Goal: Answer question/provide support: Share knowledge or assist other users

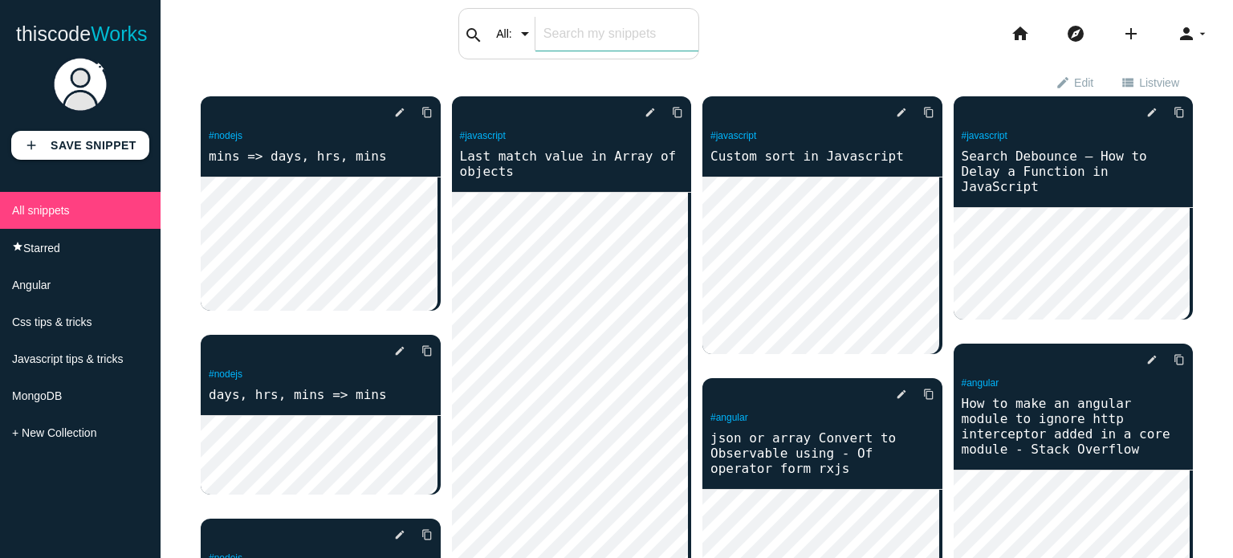
click at [537, 44] on div "search All: All: Code: Title: Tag: All: Code: Title: Tag:" at bounding box center [578, 33] width 241 height 51
type input "overlap"
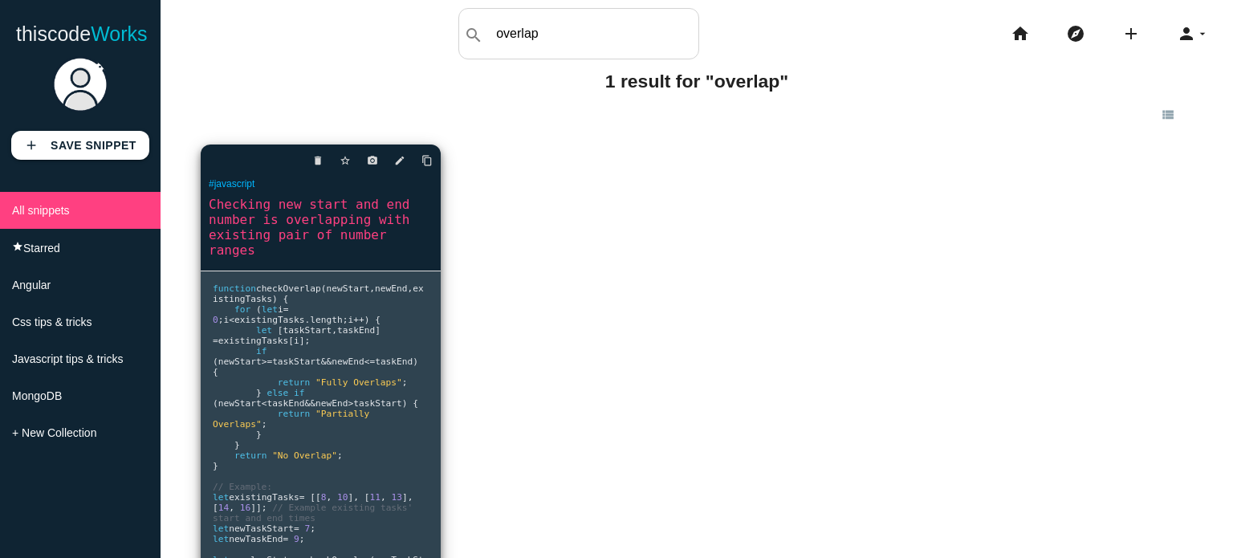
click at [351, 233] on link "Checking new start and end number is overlapping with existing pair of number r…" at bounding box center [321, 227] width 240 height 64
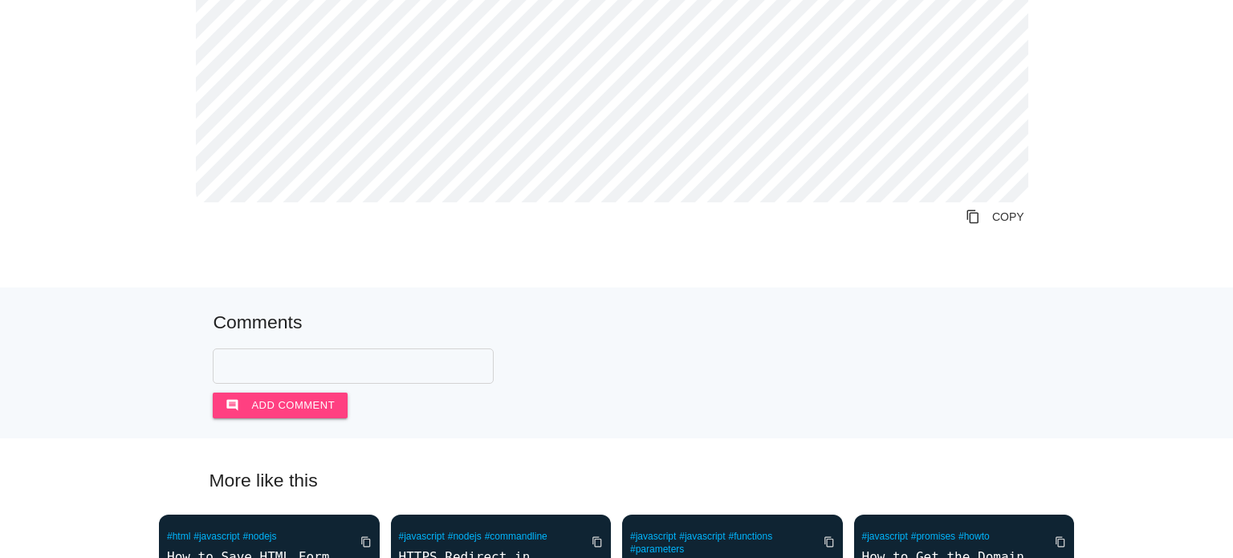
scroll to position [381, 0]
